Goal: Navigation & Orientation: Find specific page/section

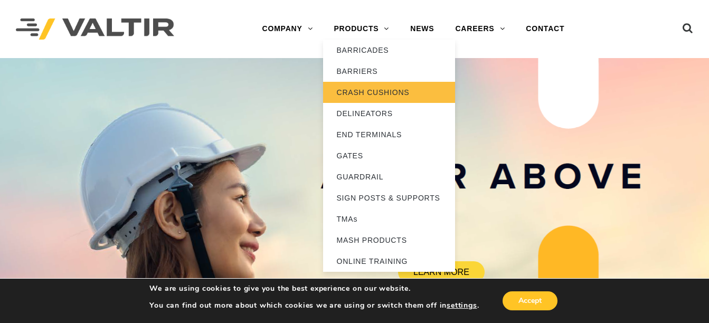
click at [365, 90] on link "CRASH CUSHIONS" at bounding box center [389, 92] width 132 height 21
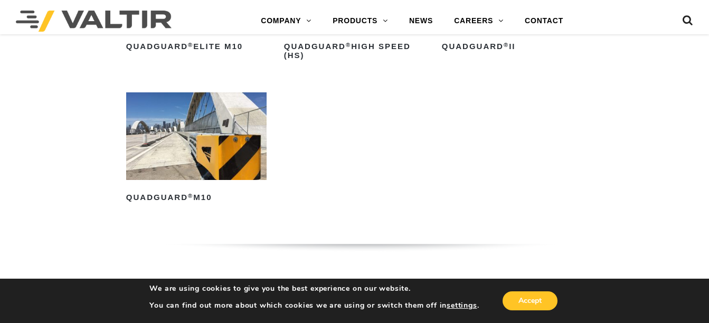
scroll to position [897, 0]
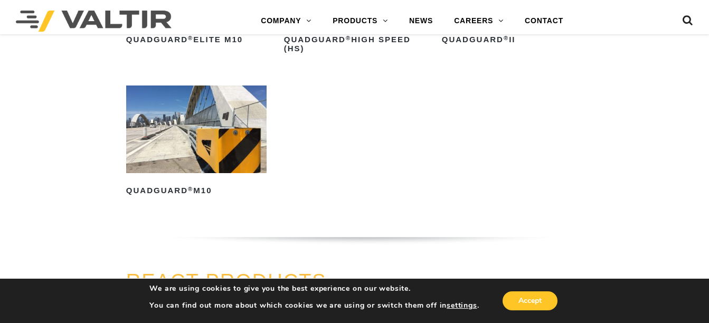
click at [190, 136] on img at bounding box center [196, 129] width 140 height 88
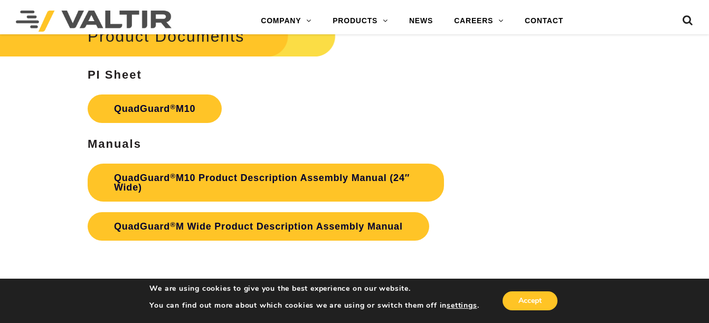
scroll to position [3165, 0]
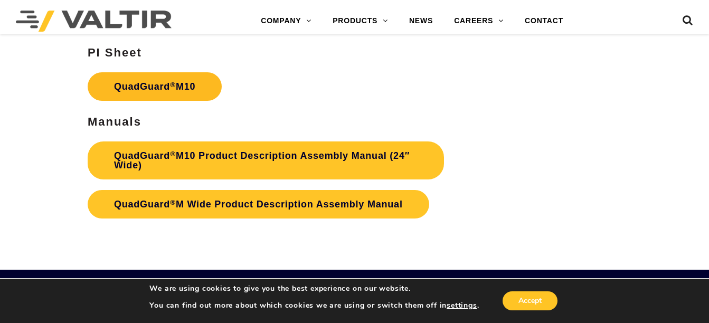
click at [167, 81] on link "QuadGuard ® M10" at bounding box center [155, 86] width 134 height 28
